Goal: Obtain resource: Download file/media

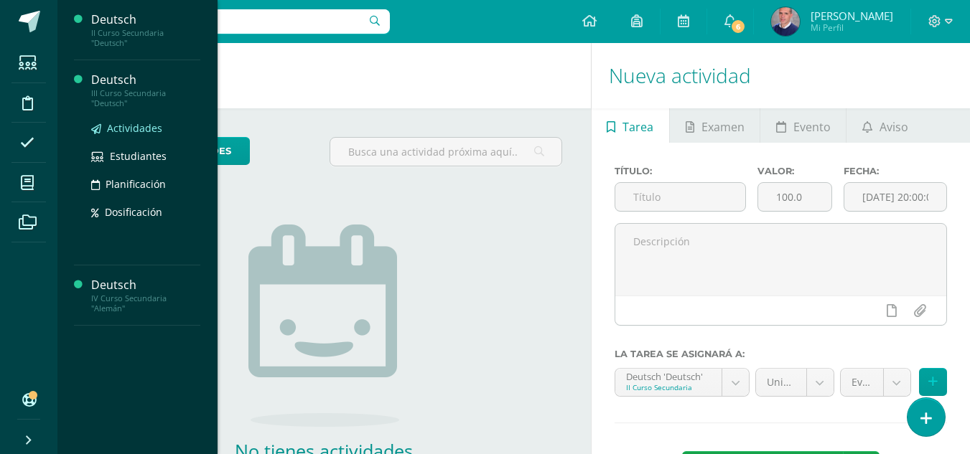
click at [116, 125] on span "Actividades" at bounding box center [134, 128] width 55 height 14
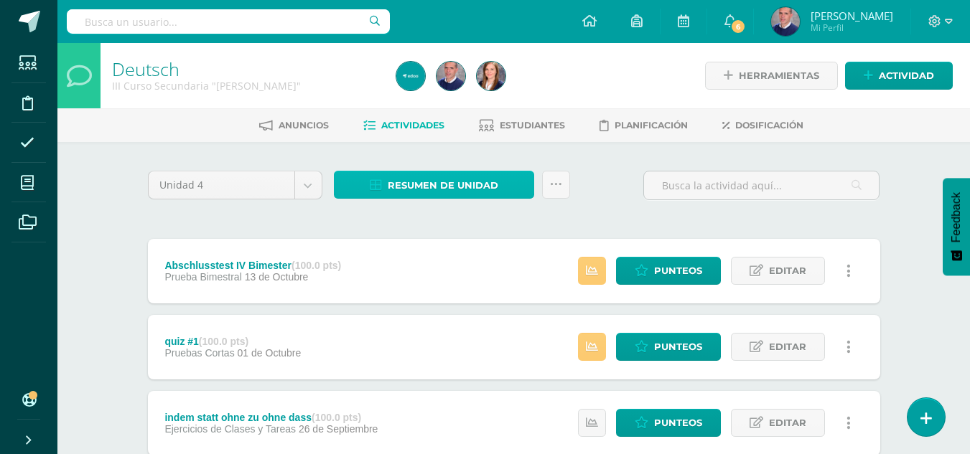
click at [446, 182] on span "Resumen de unidad" at bounding box center [443, 185] width 111 height 27
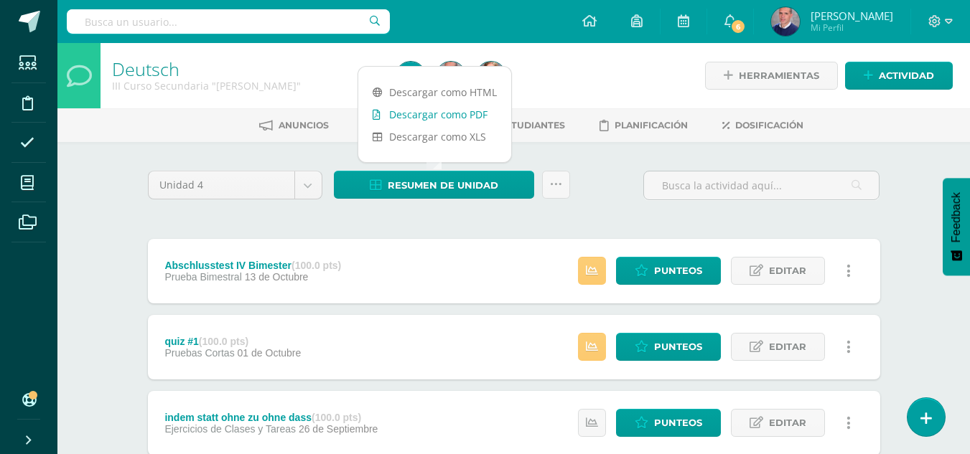
click at [448, 114] on link "Descargar como PDF" at bounding box center [434, 114] width 153 height 22
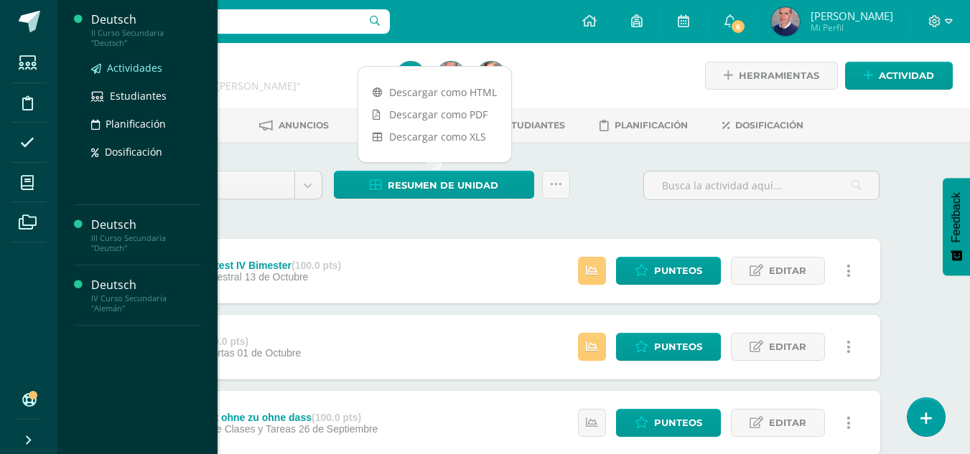
click at [116, 65] on span "Actividades" at bounding box center [134, 68] width 55 height 14
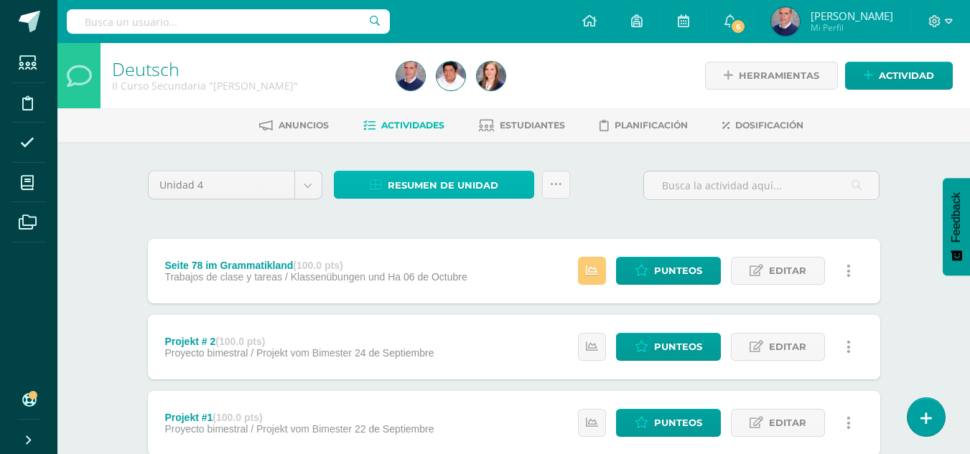
click at [420, 185] on span "Resumen de unidad" at bounding box center [443, 185] width 111 height 27
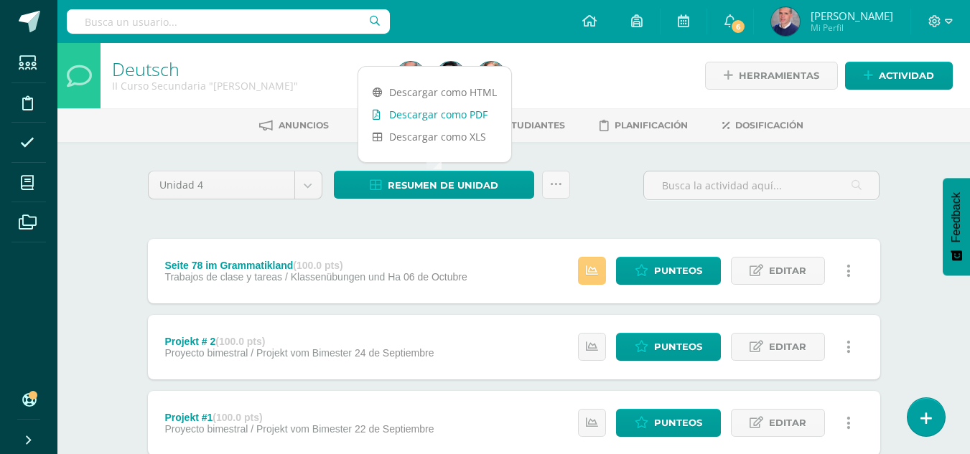
click at [439, 119] on link "Descargar como PDF" at bounding box center [434, 114] width 153 height 22
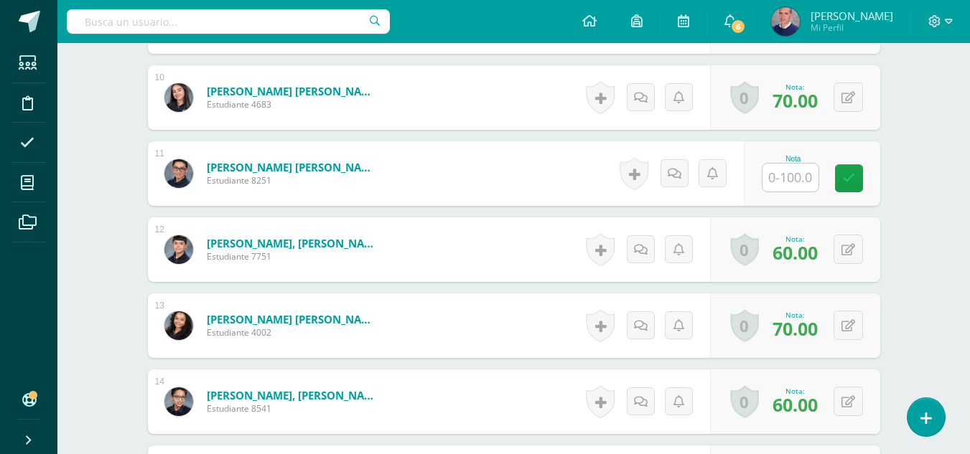
scroll to position [988, 0]
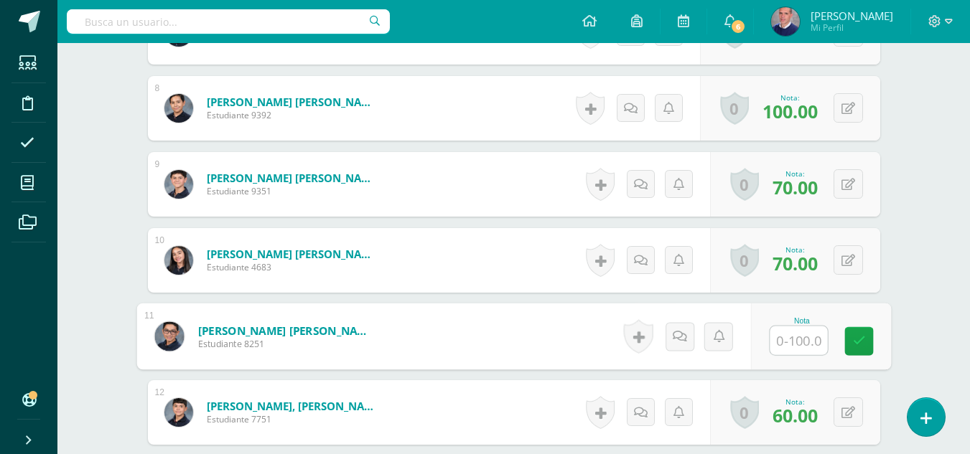
click at [793, 334] on input "text" at bounding box center [797, 341] width 57 height 29
type input "100"
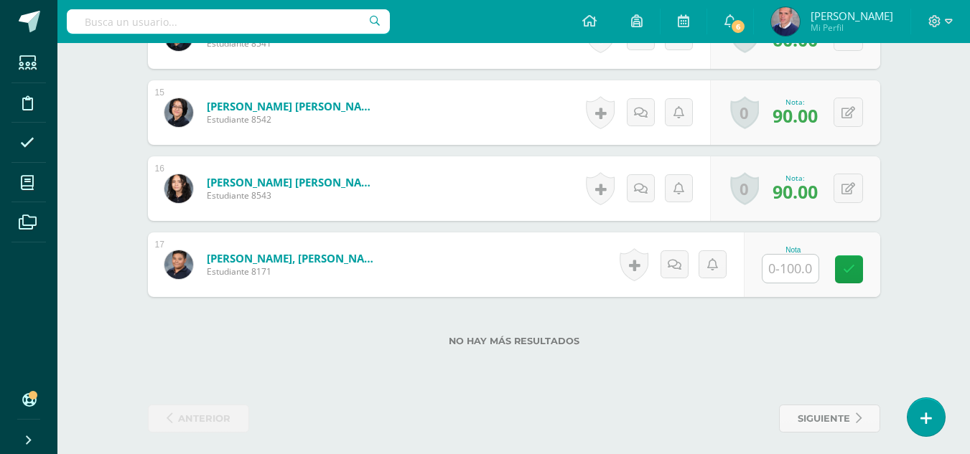
scroll to position [1524, 0]
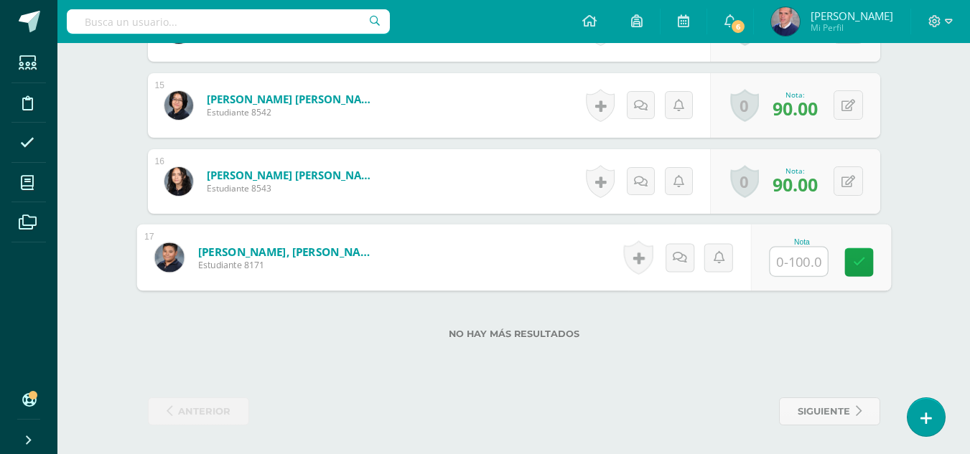
click at [793, 256] on input "text" at bounding box center [797, 262] width 57 height 29
type input "100"
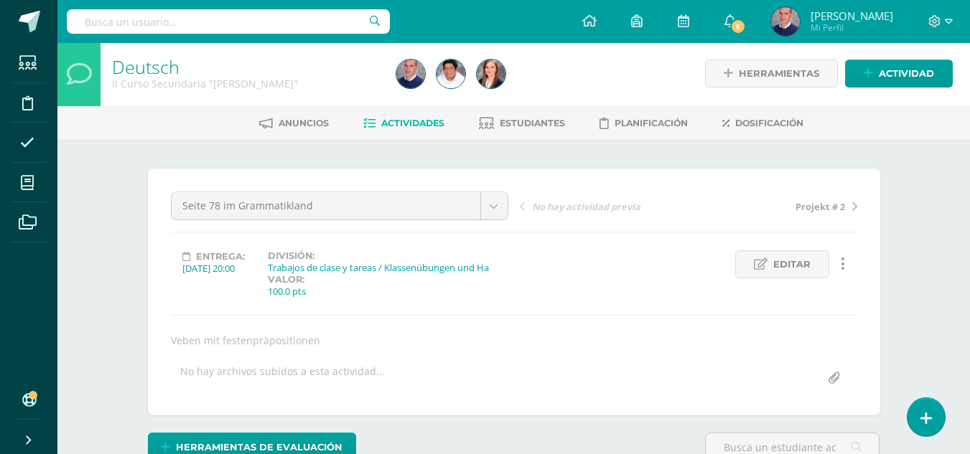
scroll to position [0, 0]
